Goal: Navigation & Orientation: Find specific page/section

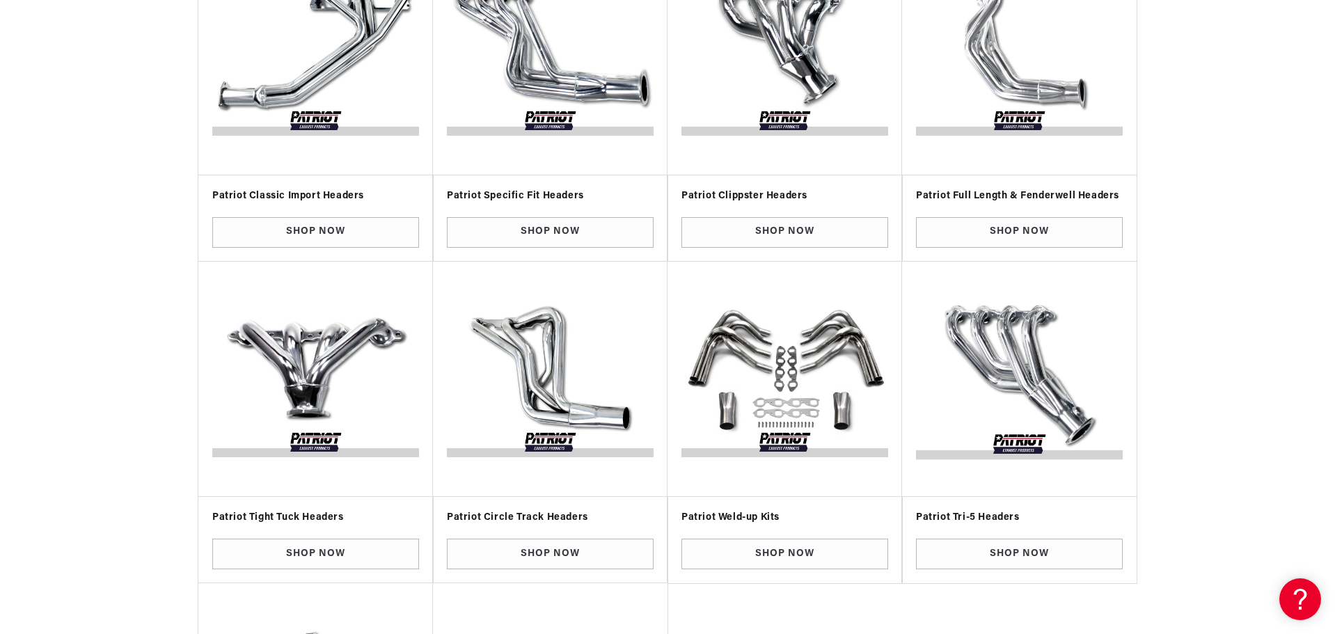
click at [1029, 393] on img "Slider" at bounding box center [1019, 379] width 213 height 213
click at [1017, 552] on link "Shop Now" at bounding box center [1019, 554] width 207 height 31
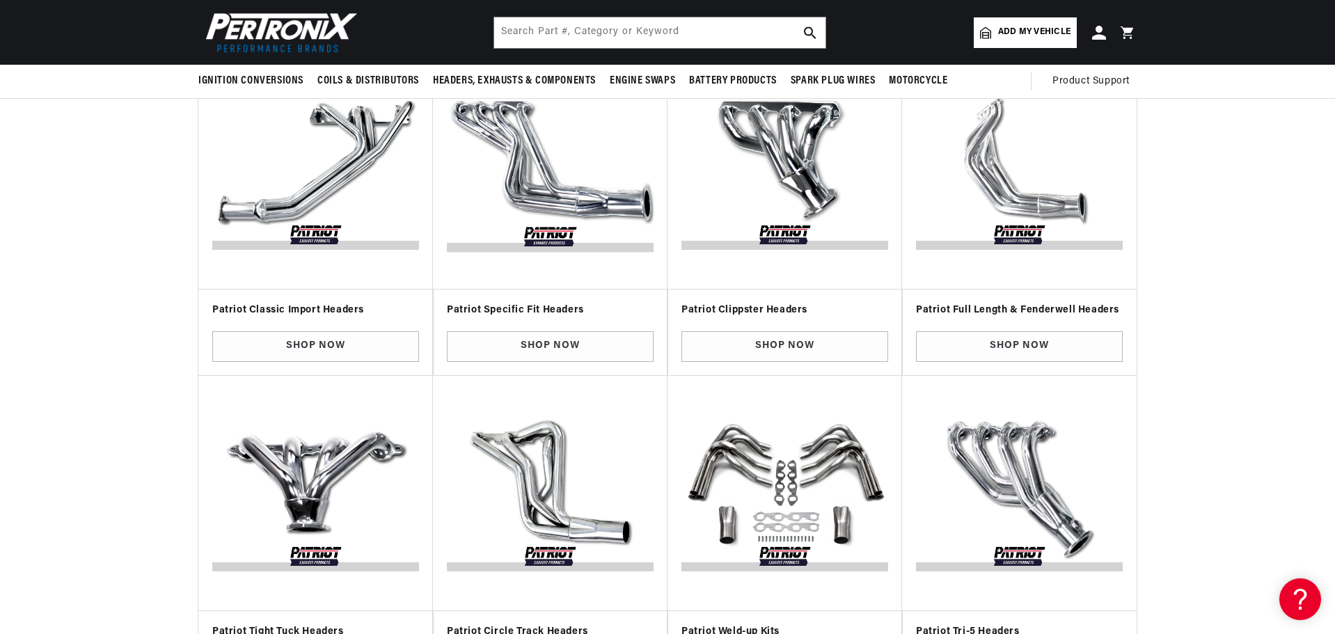
scroll to position [278, 0]
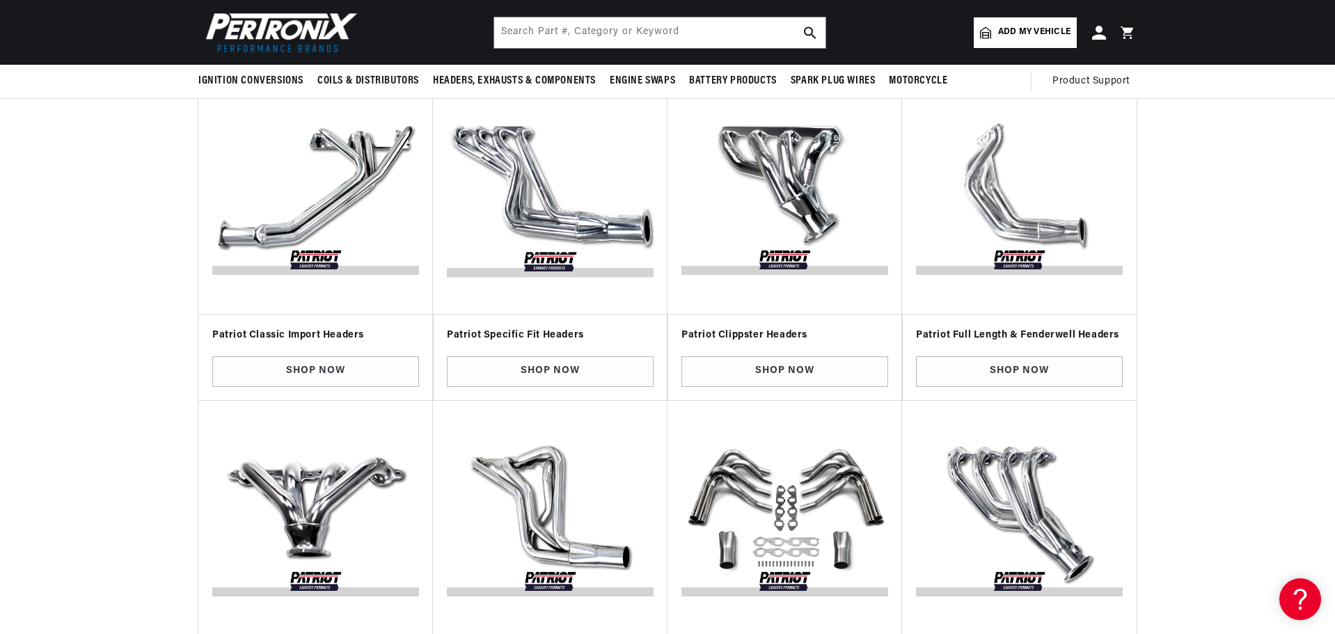
click at [509, 154] on img "Slider" at bounding box center [550, 196] width 213 height 213
click at [532, 374] on link "Shop Now" at bounding box center [550, 371] width 207 height 31
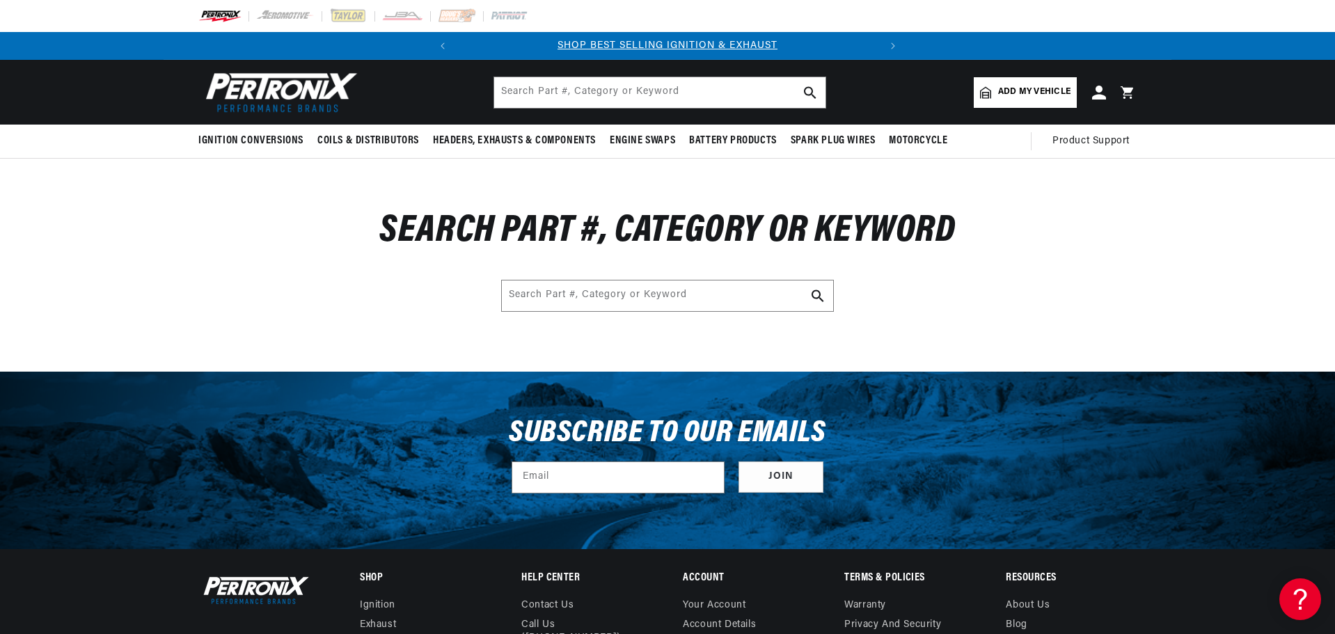
click at [479, 372] on div "Subscribe to our emails Email Join" at bounding box center [668, 460] width 1008 height 177
click at [487, 332] on div "Search Part #, Category or Keyword Search Part #, Category or Keyword" at bounding box center [667, 265] width 1335 height 213
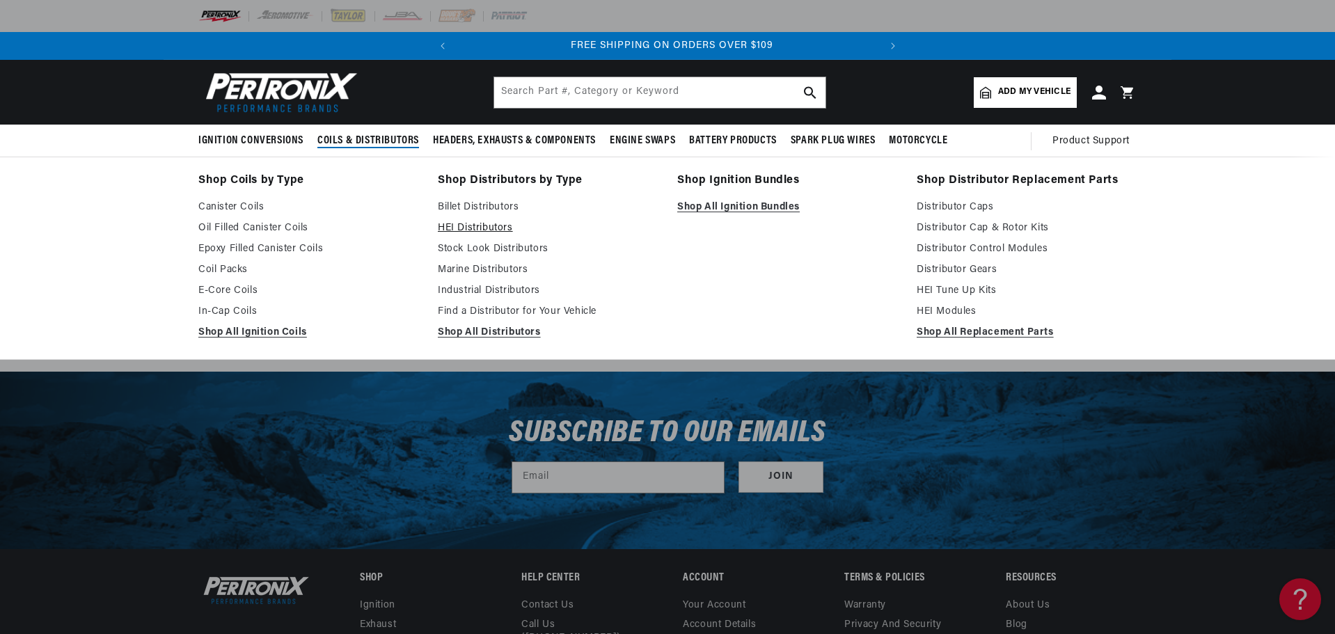
scroll to position [0, 422]
click at [474, 207] on link "Billet Distributors" at bounding box center [548, 207] width 220 height 17
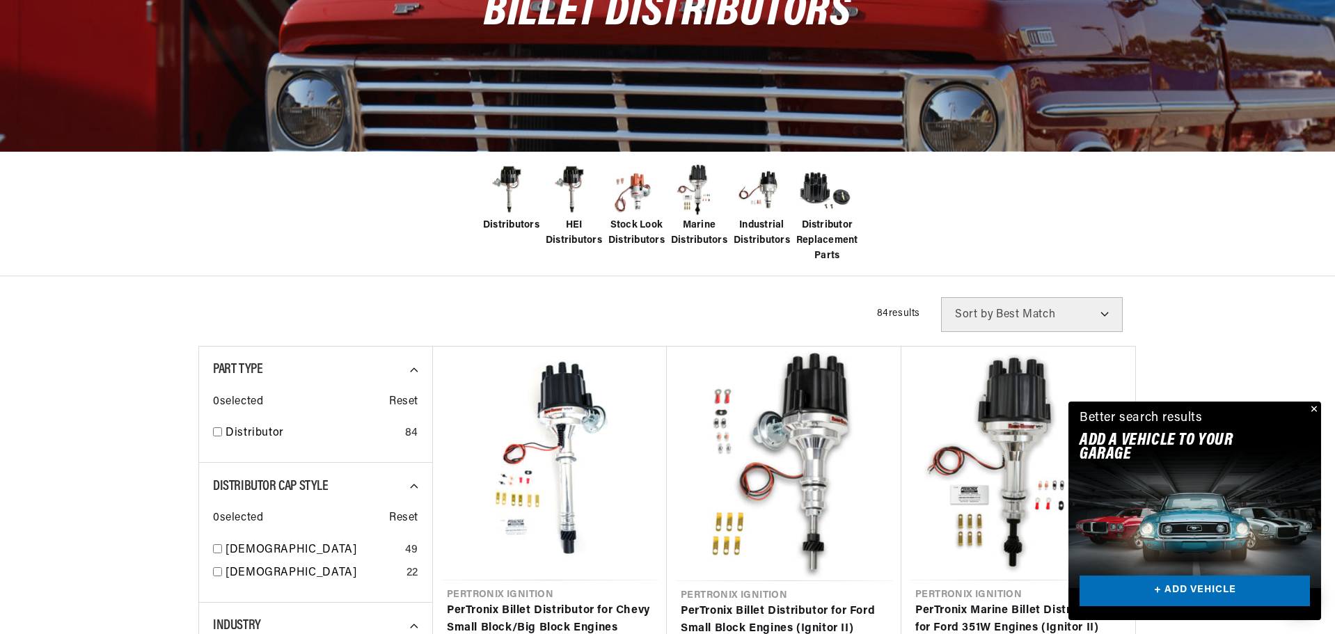
scroll to position [209, 0]
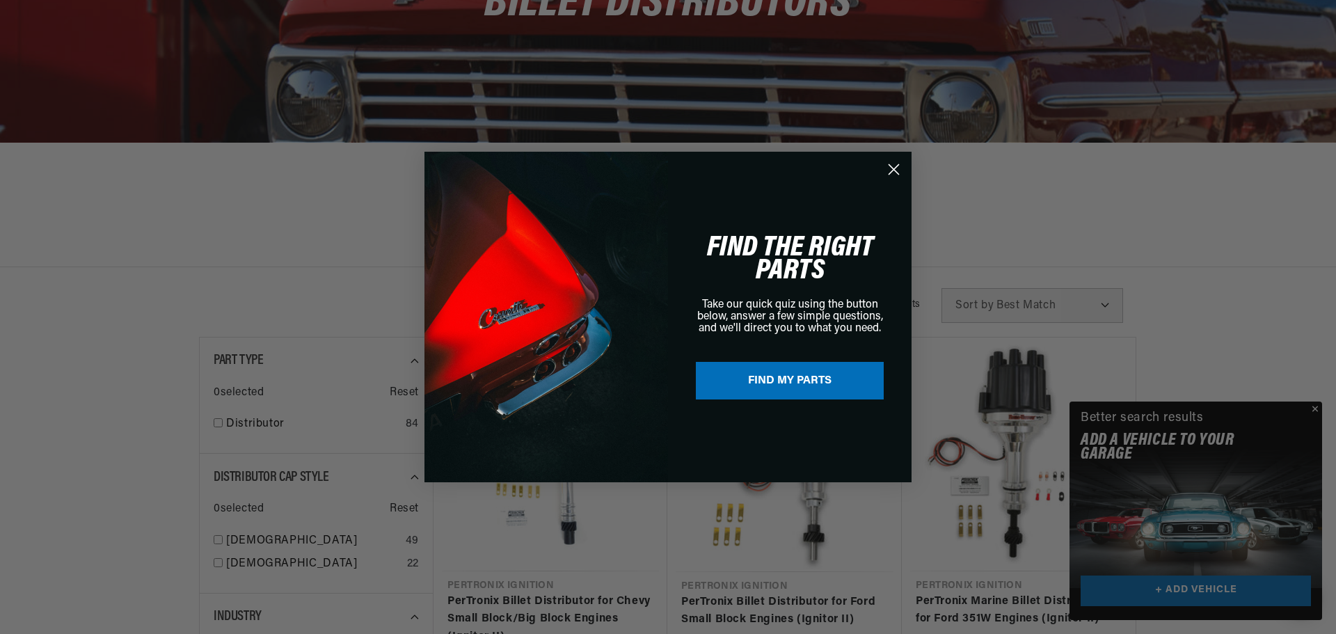
click at [890, 164] on circle "Close dialog" at bounding box center [893, 169] width 23 height 23
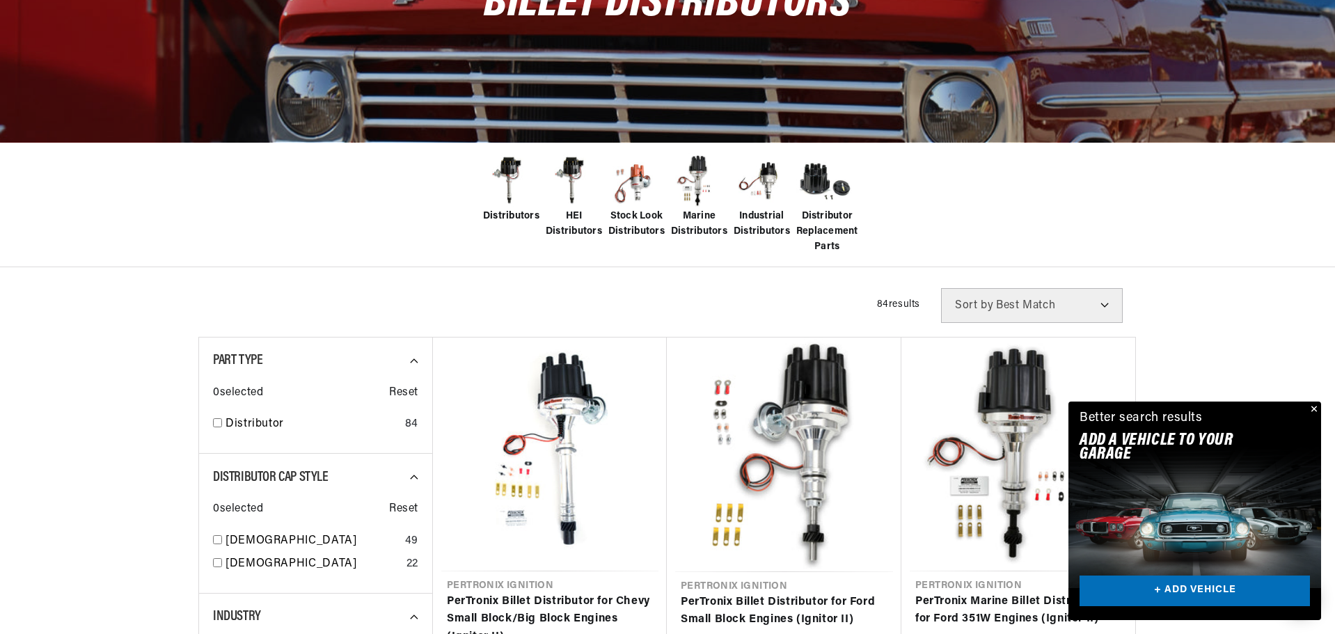
scroll to position [0, 422]
click at [1315, 406] on button "Close" at bounding box center [1312, 410] width 17 height 17
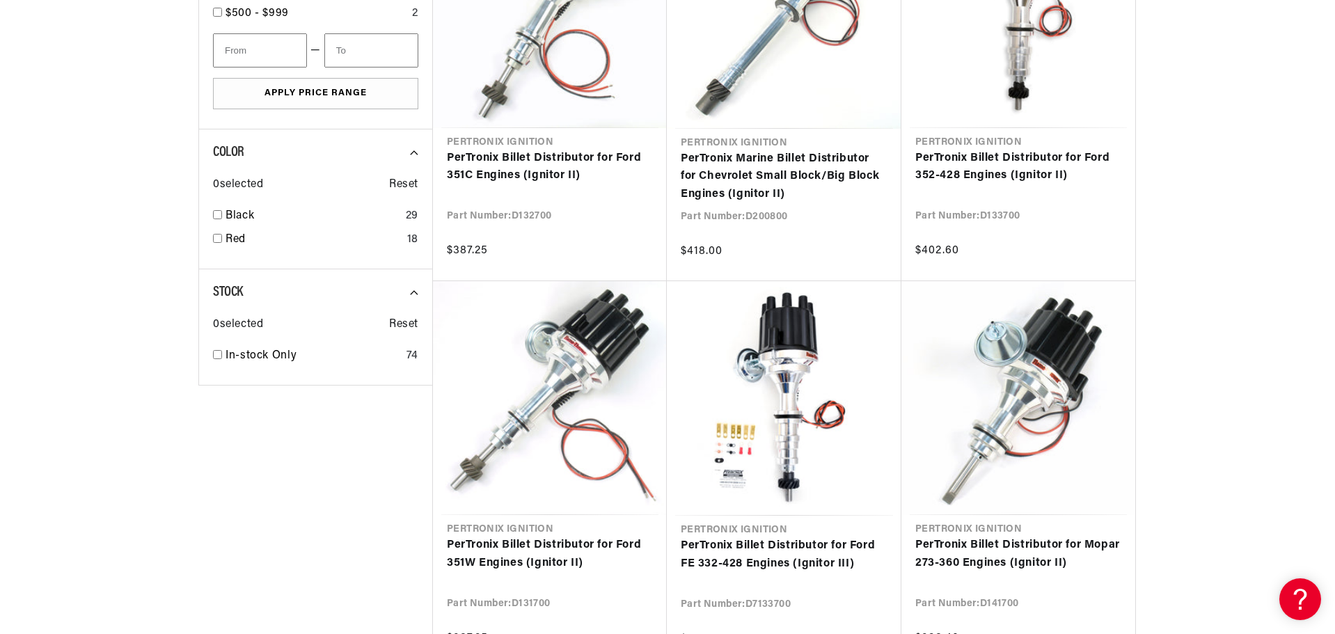
scroll to position [1044, 0]
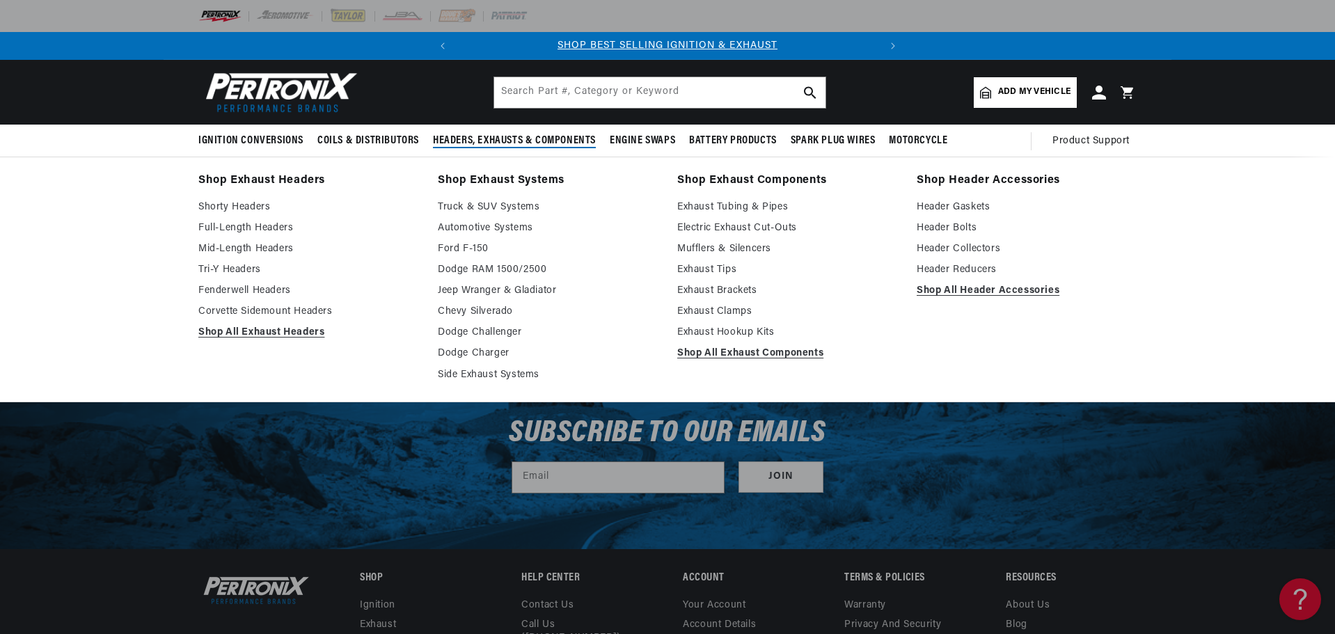
click at [457, 136] on span "Headers, Exhausts & Components" at bounding box center [514, 141] width 163 height 15
click at [212, 267] on link "Tri-Y Headers" at bounding box center [308, 270] width 220 height 17
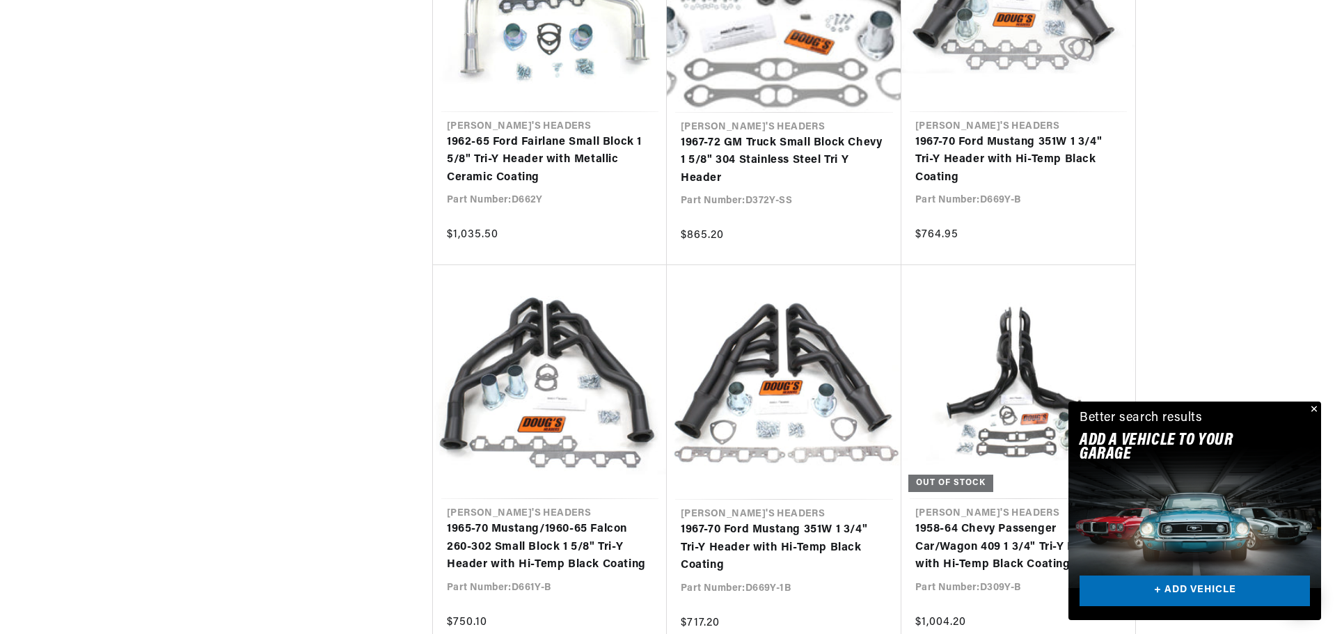
scroll to position [0, 422]
